Goal: Communication & Community: Answer question/provide support

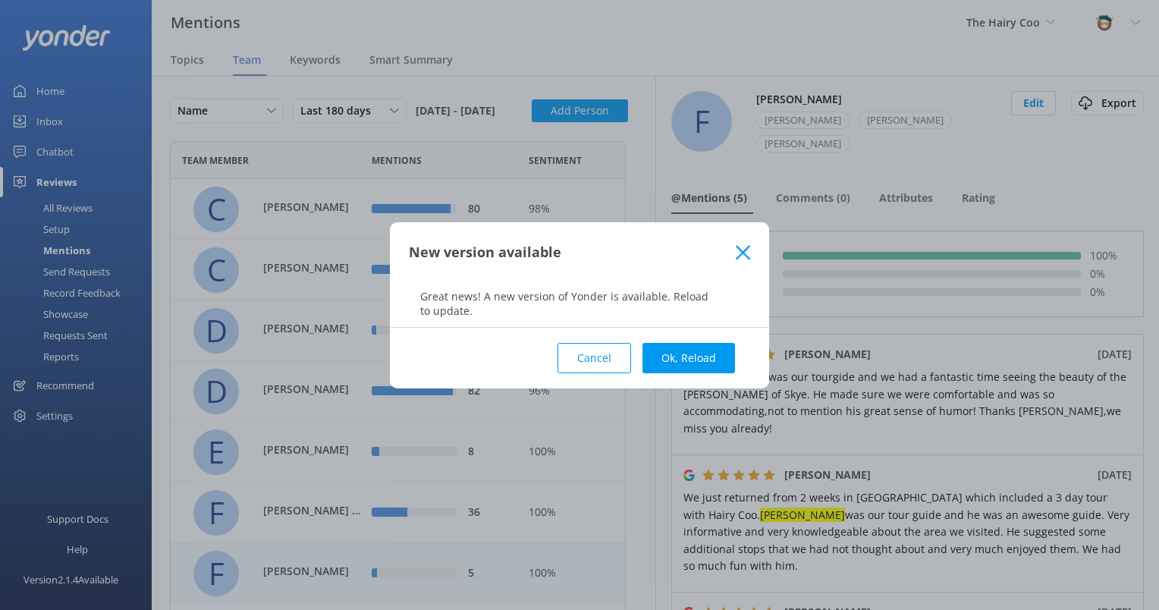
scroll to position [1543, 444]
click at [747, 256] on use at bounding box center [743, 252] width 14 height 14
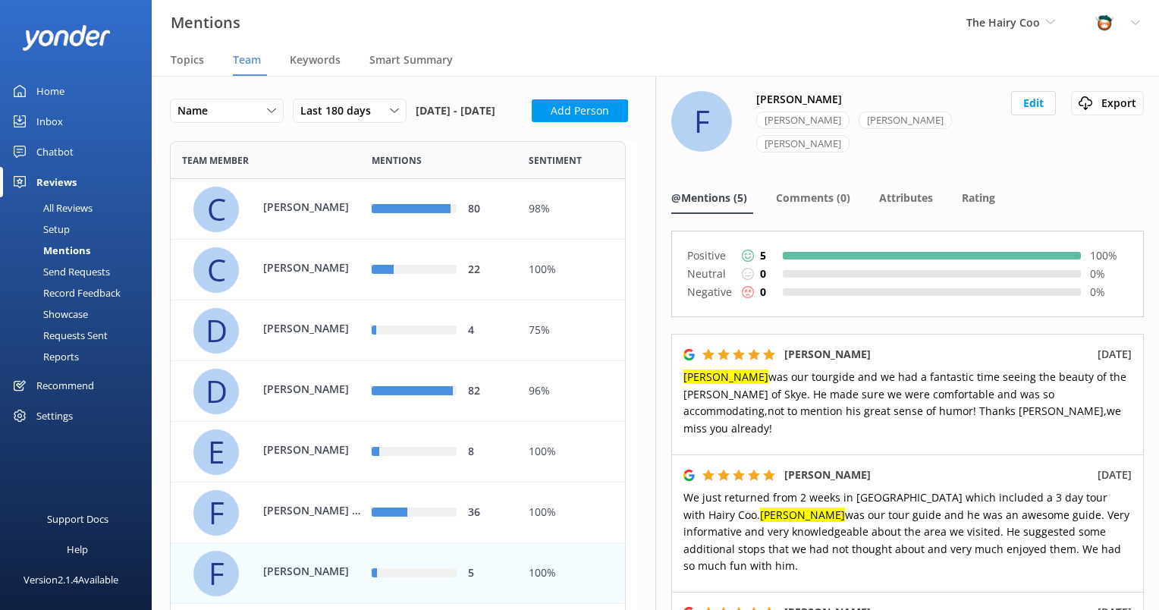
click at [49, 121] on div "Inbox" at bounding box center [49, 121] width 27 height 30
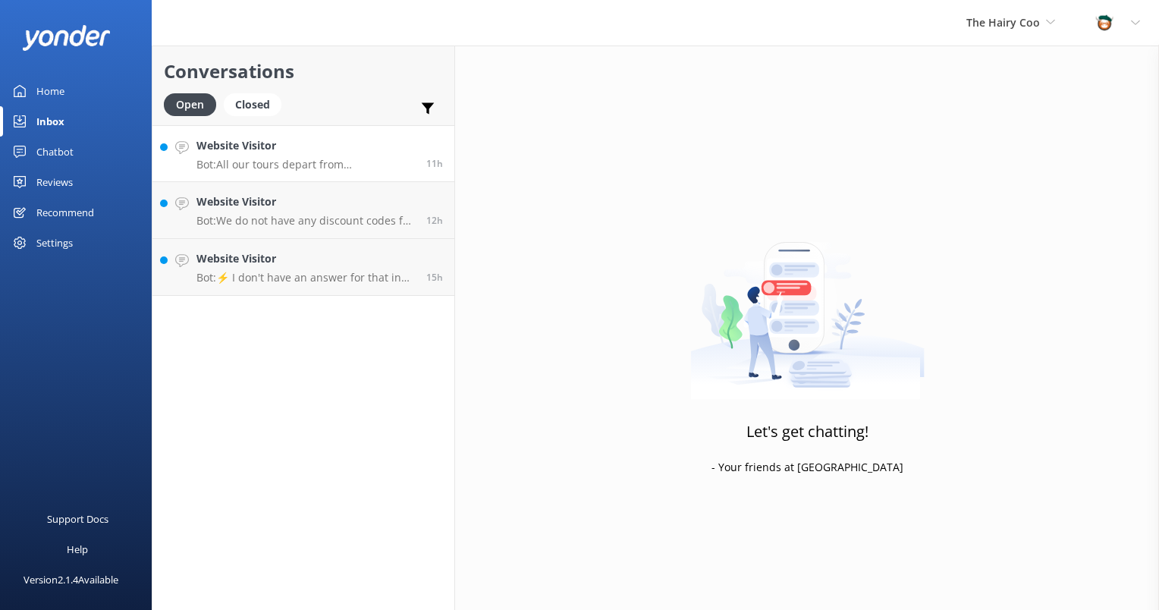
click at [263, 174] on link "Website Visitor Bot: All our tours depart from [GEOGRAPHIC_DATA], and we are un…" at bounding box center [303, 153] width 302 height 57
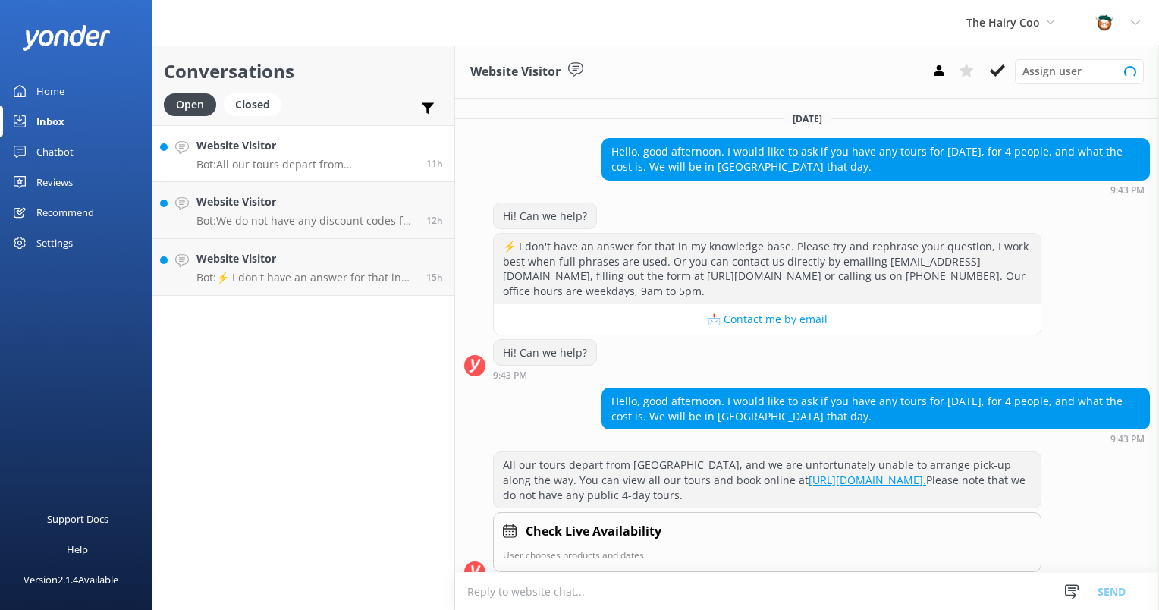
scroll to position [19, 0]
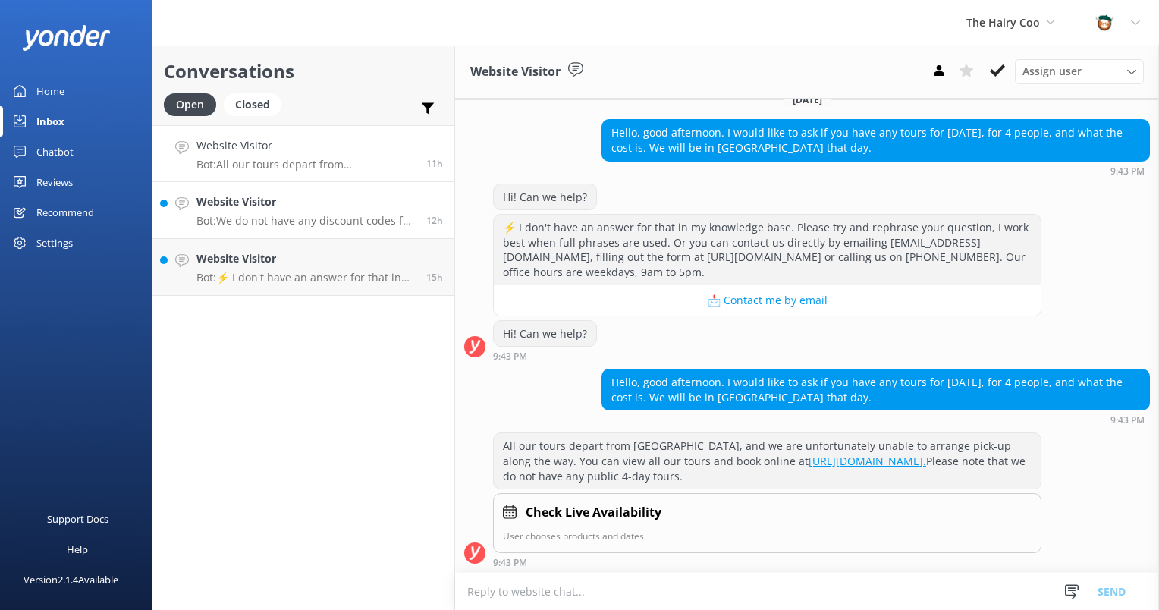
click at [208, 208] on h4 "Website Visitor" at bounding box center [305, 201] width 218 height 17
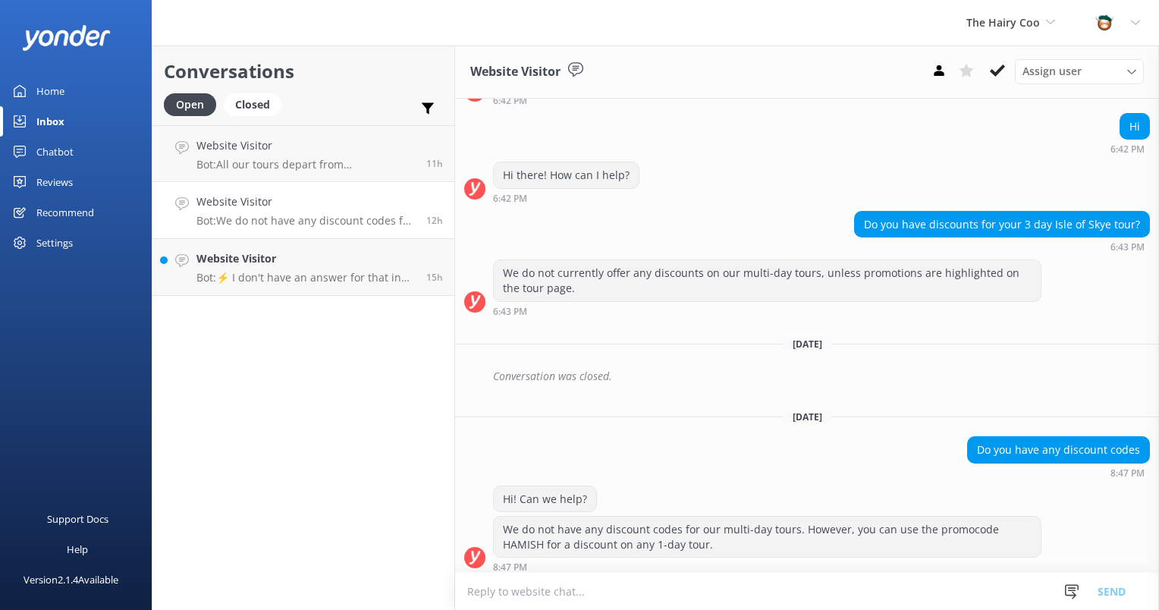
scroll to position [1009, 0]
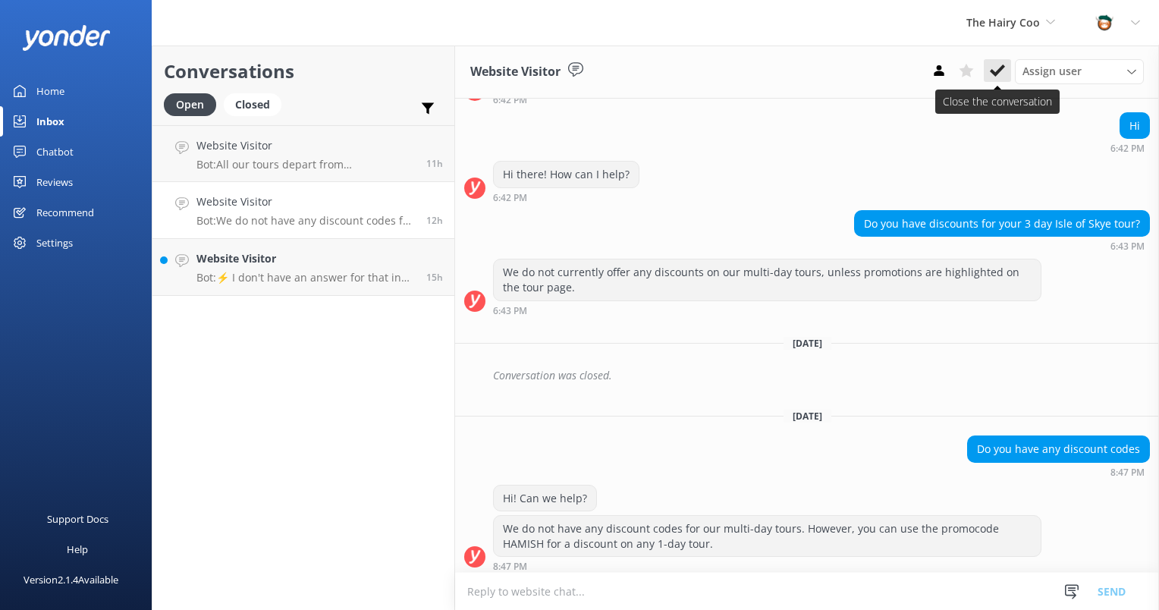
click at [1001, 68] on use at bounding box center [997, 70] width 15 height 12
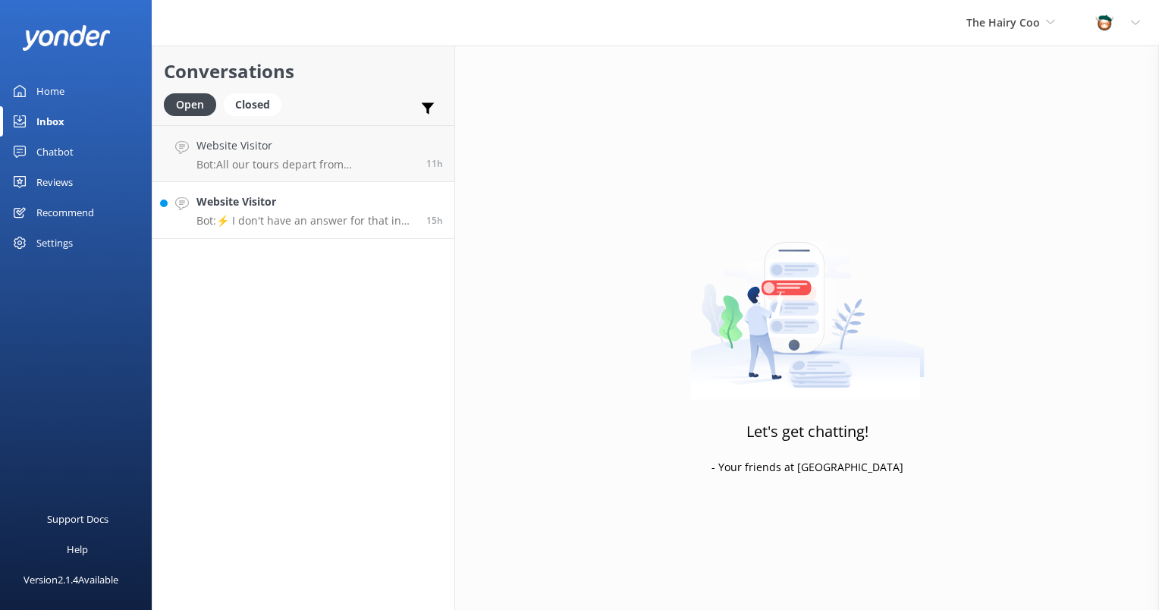
click at [243, 198] on h4 "Website Visitor" at bounding box center [305, 201] width 218 height 17
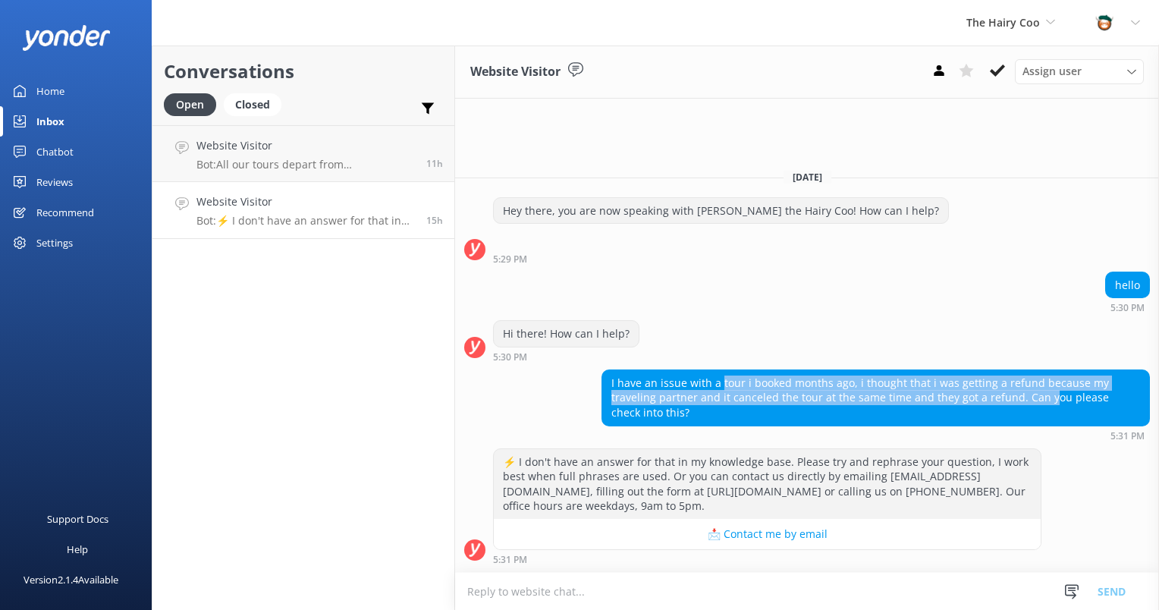
drag, startPoint x: 719, startPoint y: 396, endPoint x: 1000, endPoint y: 412, distance: 281.0
click at [1000, 413] on div "I have an issue with a tour i booked months ago, i thought that i was getting a…" at bounding box center [875, 397] width 547 height 55
click at [1000, 412] on div "I have an issue with a tour i booked months ago, i thought that i was getting a…" at bounding box center [875, 397] width 547 height 55
click at [999, 72] on use at bounding box center [997, 70] width 15 height 12
